Goal: Information Seeking & Learning: Learn about a topic

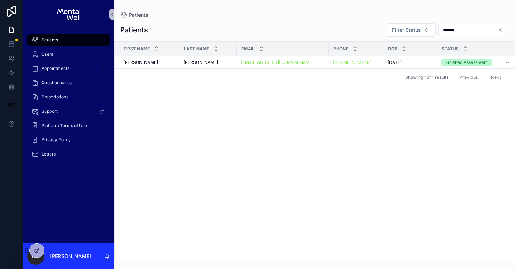
click at [444, 29] on input "******" at bounding box center [467, 30] width 59 height 10
click at [444, 29] on input "*****" at bounding box center [467, 30] width 59 height 10
type input "*****"
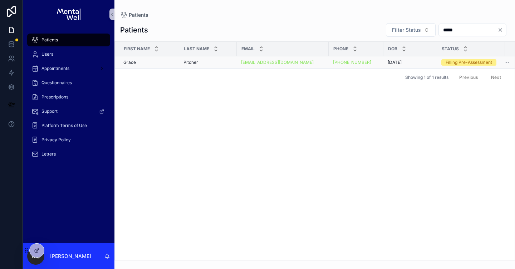
click at [222, 64] on div "Pitcher Pitcher" at bounding box center [207, 63] width 49 height 6
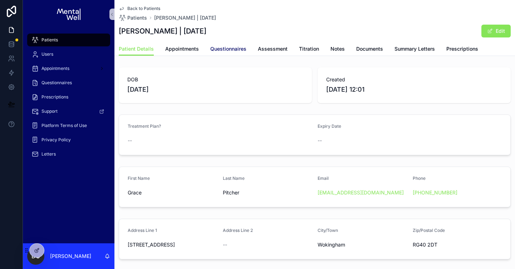
click at [213, 50] on span "Questionnaires" at bounding box center [228, 48] width 36 height 7
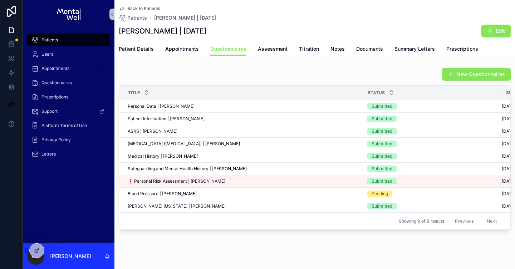
click at [72, 42] on div "Patients" at bounding box center [68, 39] width 74 height 11
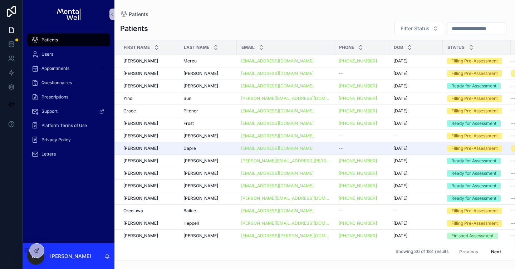
click at [458, 26] on input "text" at bounding box center [476, 29] width 59 height 10
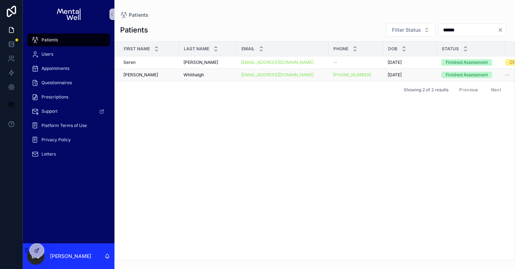
type input "******"
click at [215, 71] on td "[PERSON_NAME]" at bounding box center [208, 75] width 58 height 13
click at [215, 75] on div "[PERSON_NAME]" at bounding box center [207, 75] width 49 height 6
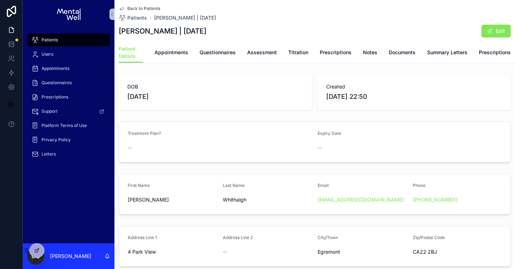
drag, startPoint x: 119, startPoint y: 33, endPoint x: 223, endPoint y: 35, distance: 104.4
click at [206, 35] on h1 "[PERSON_NAME] | [DATE]" at bounding box center [163, 31] width 88 height 10
copy h1 "[PERSON_NAME] | [DATE]"
click at [233, 35] on div "Steven Whithalgh | 26/03/1980 Edit" at bounding box center [315, 31] width 392 height 14
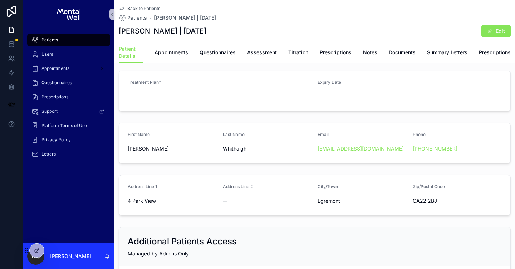
scroll to position [51, 0]
drag, startPoint x: 128, startPoint y: 201, endPoint x: 434, endPoint y: 203, distance: 306.9
click at [434, 203] on form "Address Line 1 4 Park View Address Line 2 -- City/Town Egremont Zip/Postal Code…" at bounding box center [314, 195] width 391 height 40
copy form "4 Park View Address Line 2 -- City/Town Egremont Zip/Postal Code CA22 2BJ"
click at [201, 136] on div "First Name" at bounding box center [172, 135] width 89 height 9
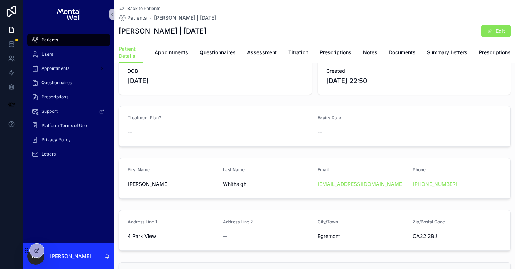
scroll to position [0, 0]
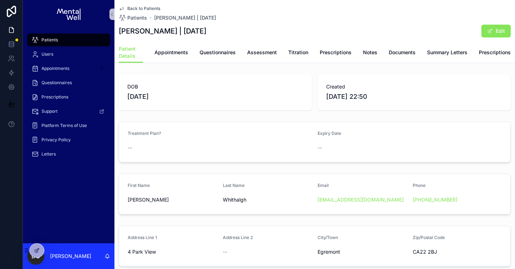
click at [84, 41] on div "Patients" at bounding box center [68, 39] width 74 height 11
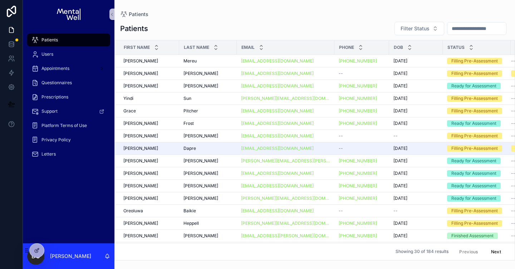
click at [86, 43] on div "Patients" at bounding box center [68, 39] width 74 height 11
click at [452, 29] on input "text" at bounding box center [476, 29] width 59 height 10
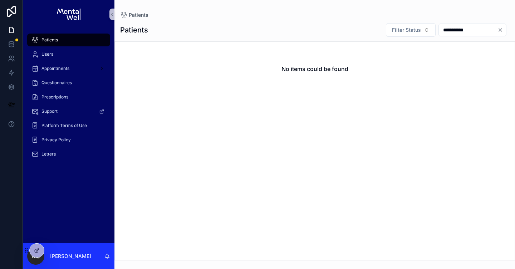
click at [452, 29] on input "**********" at bounding box center [467, 30] width 59 height 10
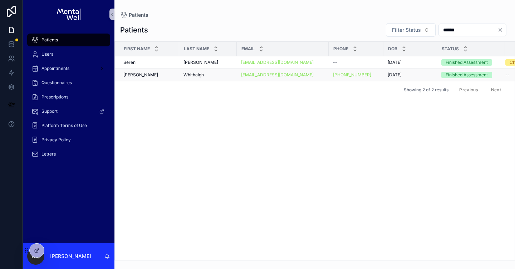
type input "******"
click at [180, 75] on td "[PERSON_NAME]" at bounding box center [208, 75] width 58 height 13
click at [175, 74] on td "Steven Steven" at bounding box center [147, 75] width 64 height 13
click at [164, 74] on div "Steven Steven" at bounding box center [148, 75] width 51 height 6
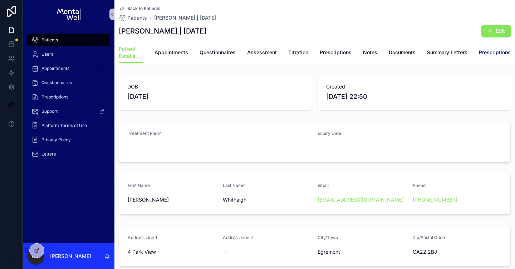
drag, startPoint x: 502, startPoint y: 54, endPoint x: 467, endPoint y: 56, distance: 34.7
click at [502, 54] on span "Prescriptions" at bounding box center [494, 52] width 32 height 7
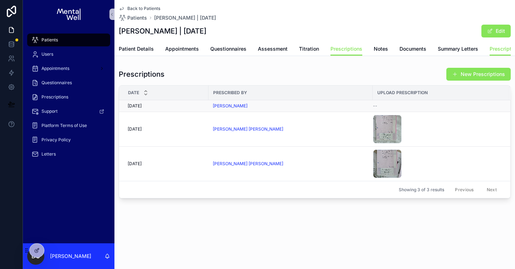
click at [245, 106] on div "[PERSON_NAME]" at bounding box center [290, 106] width 155 height 6
click at [75, 98] on div "Prescriptions" at bounding box center [68, 96] width 74 height 11
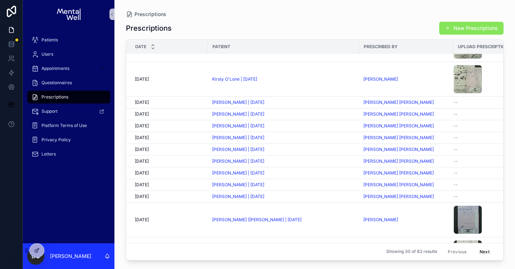
scroll to position [135, 0]
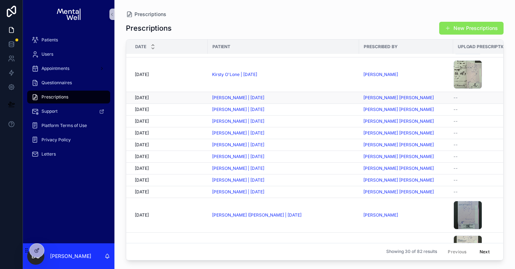
click at [466, 99] on div "--" at bounding box center [507, 98] width 109 height 6
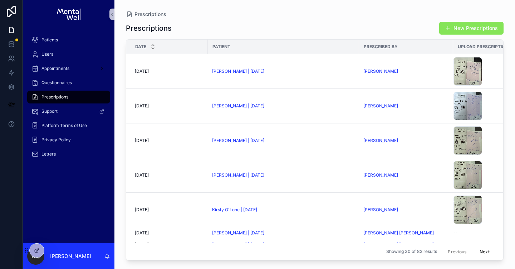
scroll to position [98, 0]
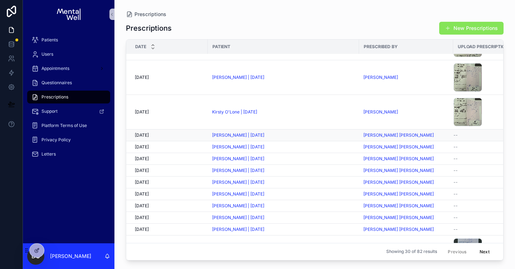
click at [440, 138] on div "[PERSON_NAME] [PERSON_NAME]" at bounding box center [405, 136] width 85 height 6
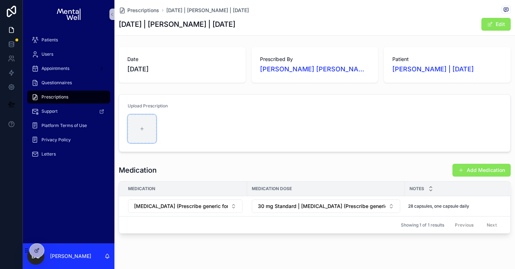
click at [153, 128] on div at bounding box center [142, 129] width 29 height 29
click at [314, 161] on div "Medication Add Medication Medication Medication Dose Notes Elvanse (Prescribe g…" at bounding box center [314, 199] width 400 height 76
click at [54, 252] on icon at bounding box center [53, 251] width 6 height 6
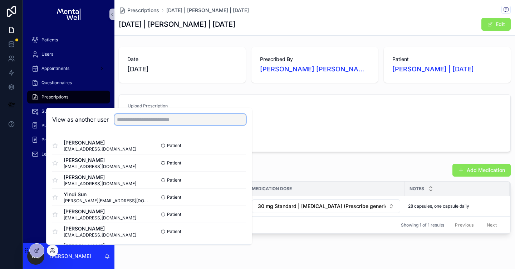
click at [121, 120] on input "text" at bounding box center [179, 119] width 131 height 11
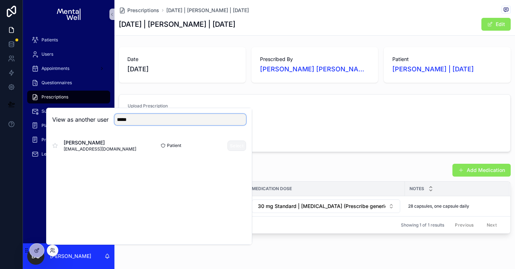
type input "*****"
click at [235, 148] on button "Select" at bounding box center [236, 146] width 19 height 10
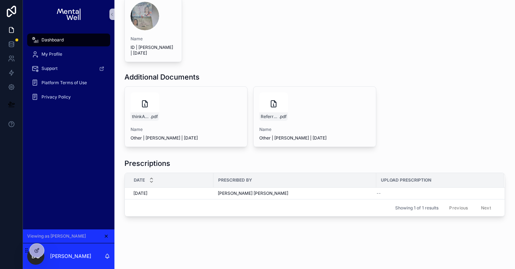
scroll to position [529, 0]
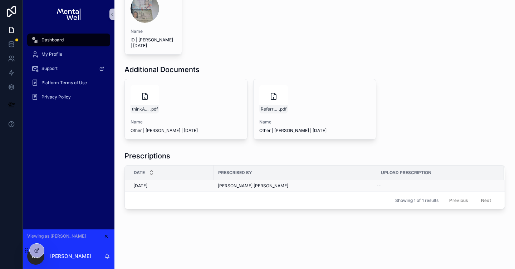
click at [305, 187] on div "[PERSON_NAME] [PERSON_NAME]" at bounding box center [295, 186] width 154 height 6
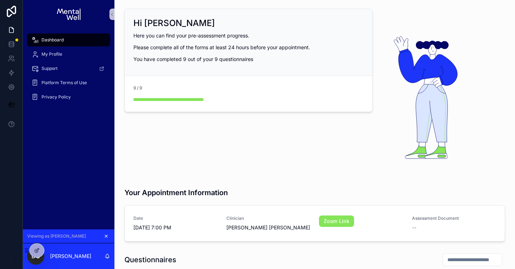
click at [107, 235] on icon at bounding box center [106, 236] width 3 height 3
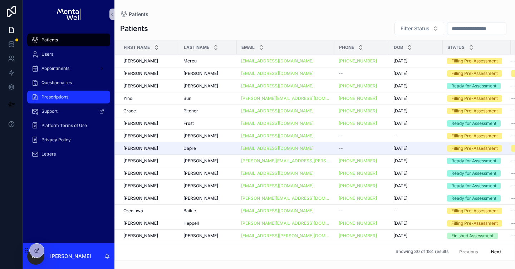
click at [63, 92] on div "Prescriptions" at bounding box center [68, 96] width 74 height 11
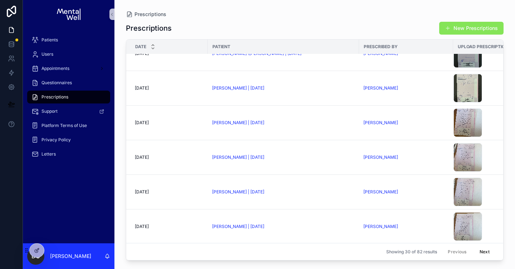
scroll to position [310, 0]
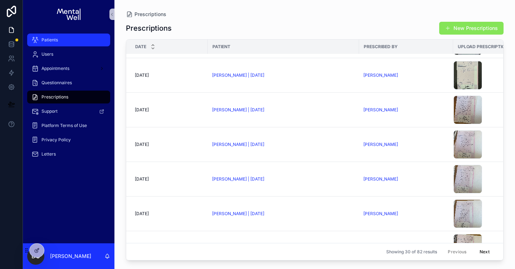
click at [60, 41] on div "Patients" at bounding box center [68, 39] width 74 height 11
click at [51, 41] on span "Patients" at bounding box center [49, 40] width 16 height 6
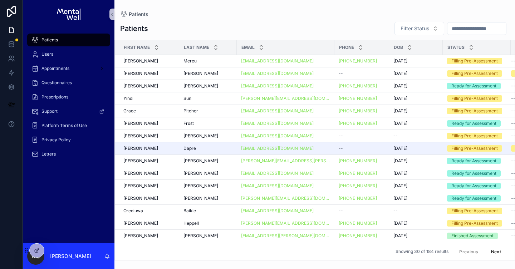
click at [453, 27] on input "text" at bounding box center [476, 29] width 59 height 10
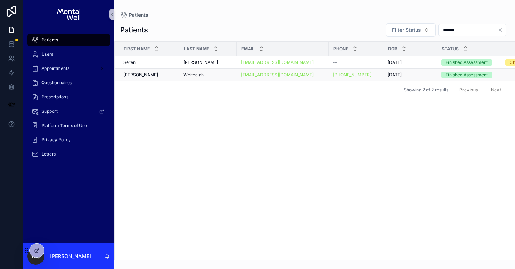
type input "******"
click at [209, 76] on div "[PERSON_NAME]" at bounding box center [207, 75] width 49 height 6
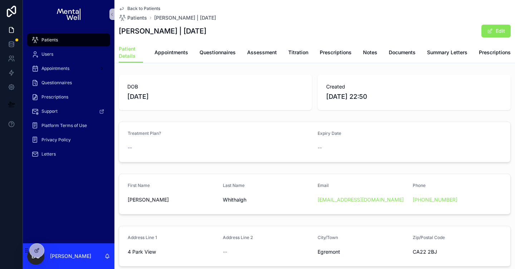
click at [477, 53] on div "Patient Details Appointments Questionnaires Assessment Titration Prescriptions …" at bounding box center [315, 52] width 392 height 21
click at [485, 53] on span "Prescriptions" at bounding box center [494, 52] width 32 height 7
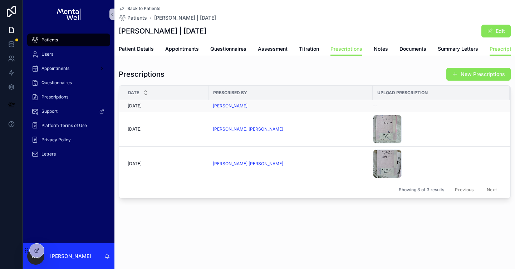
click at [258, 107] on div "[PERSON_NAME]" at bounding box center [290, 106] width 155 height 6
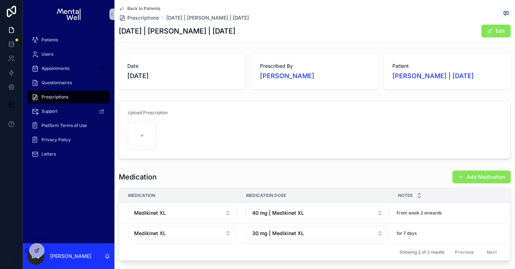
scroll to position [28, 0]
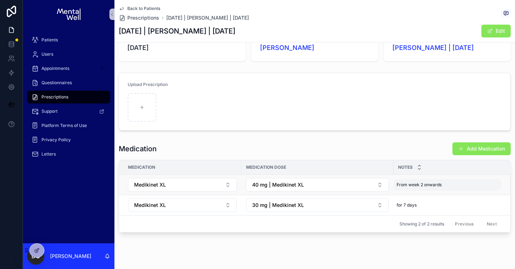
click at [423, 188] on div "From week 2 onwards From week 2 onwards" at bounding box center [446, 184] width 107 height 11
click at [424, 182] on div "From week 2 onwards From week 2 onwards" at bounding box center [446, 184] width 107 height 11
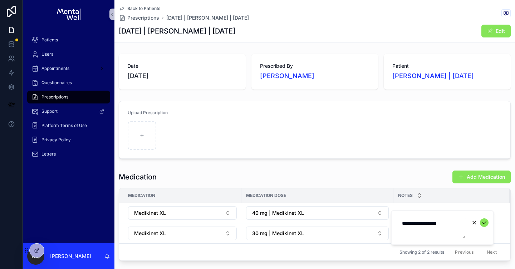
click at [413, 163] on div "Date [DATE] Prescribed By [PERSON_NAME] Patient [PERSON_NAME] | [DATE] Upload P…" at bounding box center [314, 157] width 400 height 213
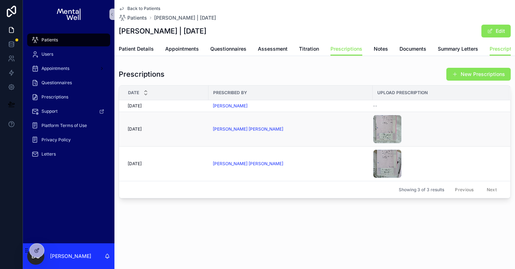
click at [291, 131] on div "[PERSON_NAME] [PERSON_NAME]" at bounding box center [290, 129] width 155 height 6
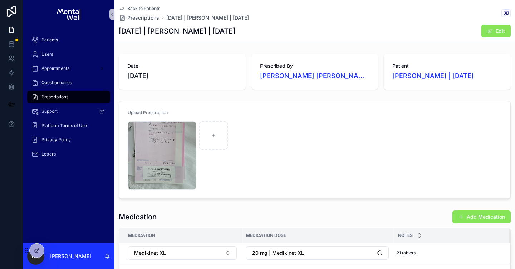
scroll to position [60, 0]
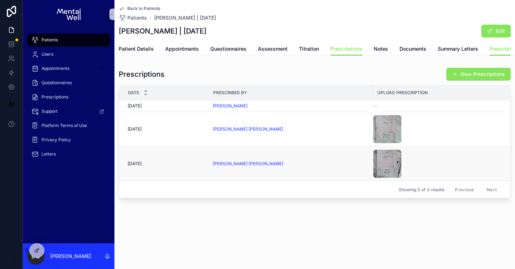
click at [302, 160] on td "[PERSON_NAME] [PERSON_NAME]" at bounding box center [290, 164] width 164 height 35
click at [298, 163] on div "[PERSON_NAME] [PERSON_NAME]" at bounding box center [290, 164] width 155 height 6
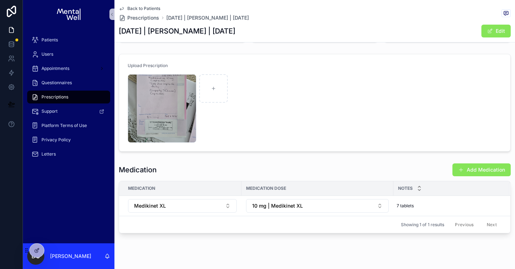
scroll to position [47, 0]
